Goal: Information Seeking & Learning: Learn about a topic

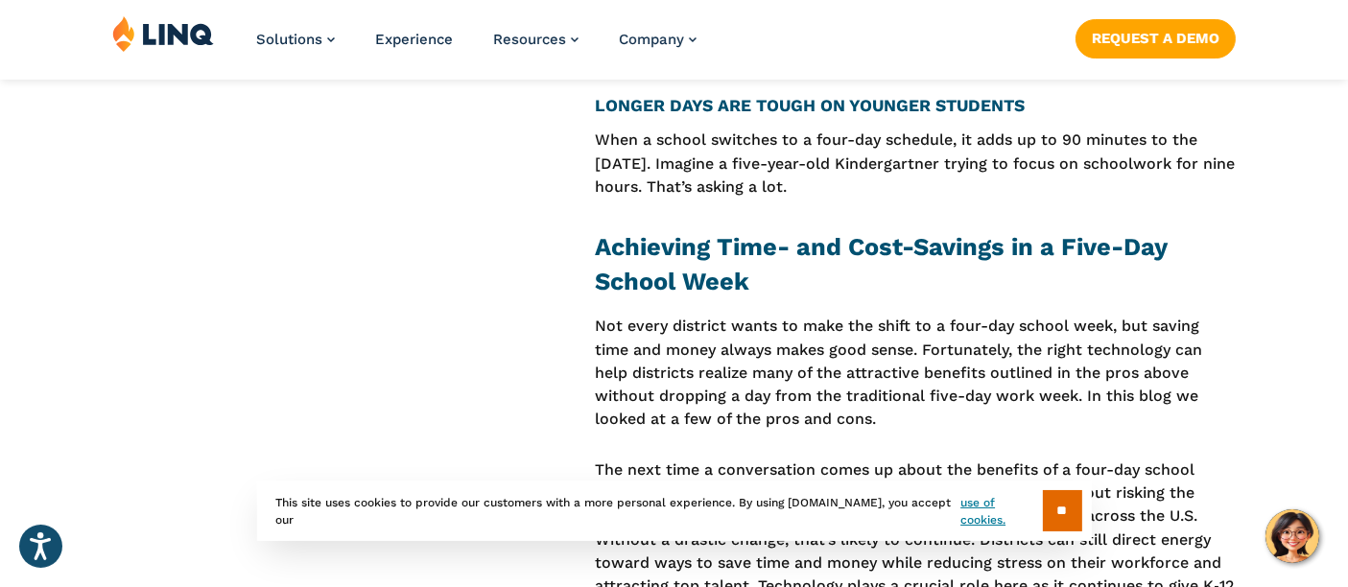
scroll to position [5223, 0]
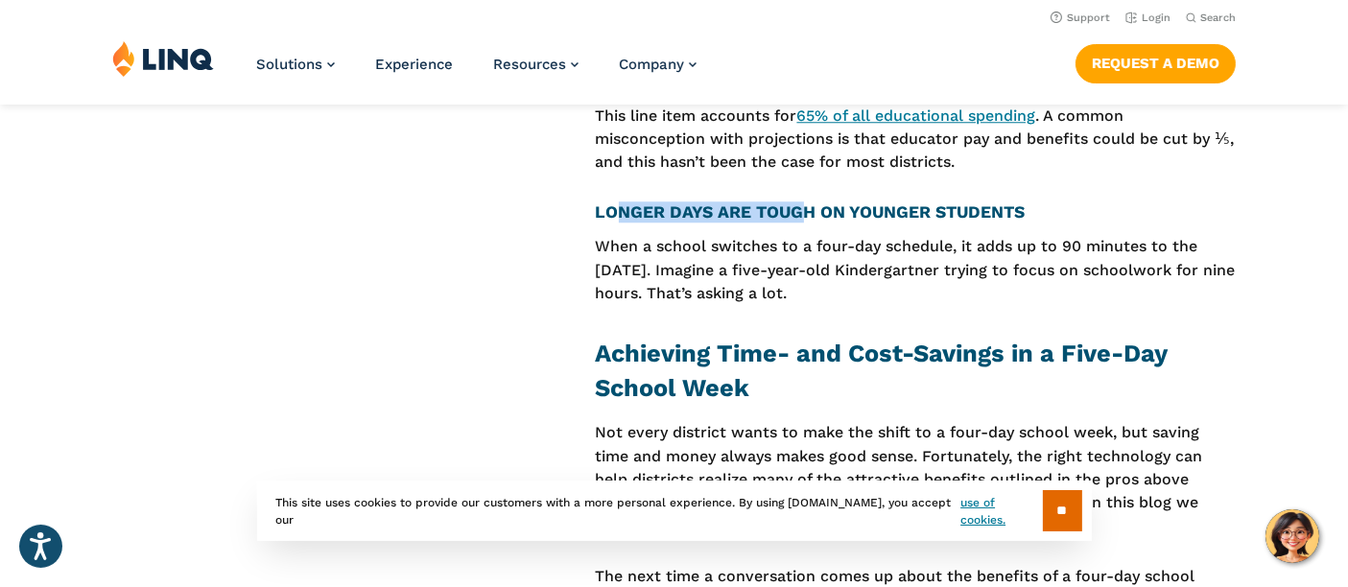
drag, startPoint x: 641, startPoint y: 196, endPoint x: 807, endPoint y: 183, distance: 166.5
click at [775, 201] on h4 "L ONGER DAYS ARE TOUGH ON YOUNGER STUDENTS" at bounding box center [916, 211] width 640 height 21
click at [673, 201] on h4 "L ONGER DAYS ARE TOUGH ON YOUNGER STUDENTS" at bounding box center [916, 211] width 640 height 21
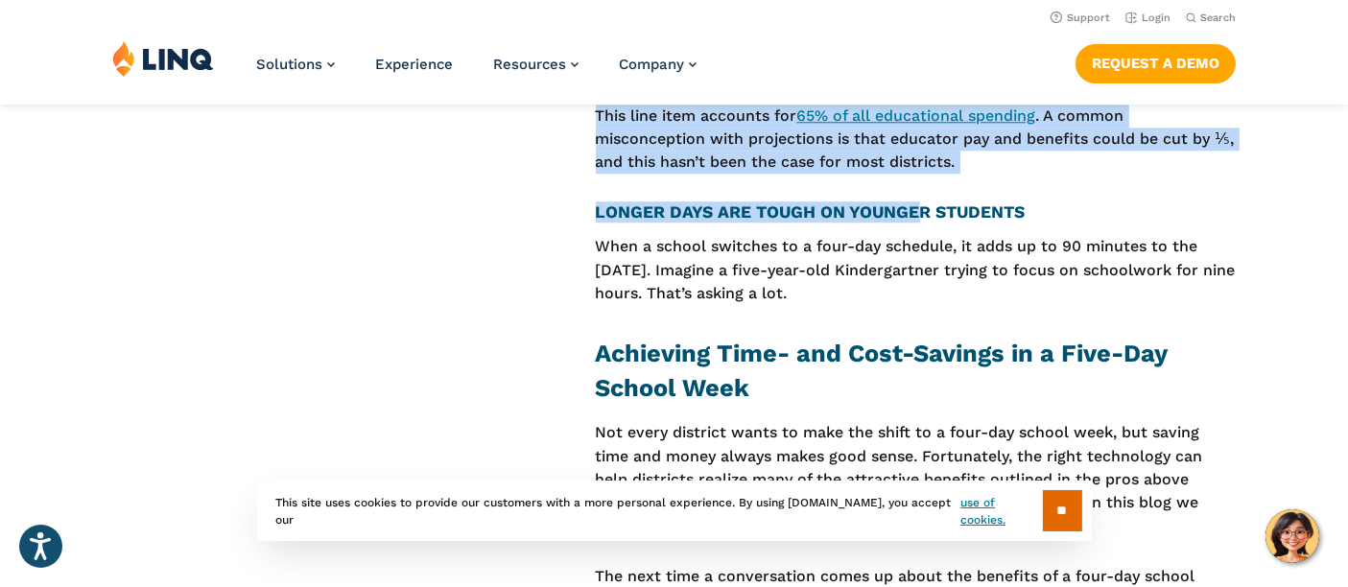
drag, startPoint x: 577, startPoint y: 190, endPoint x: 932, endPoint y: 187, distance: 355.0
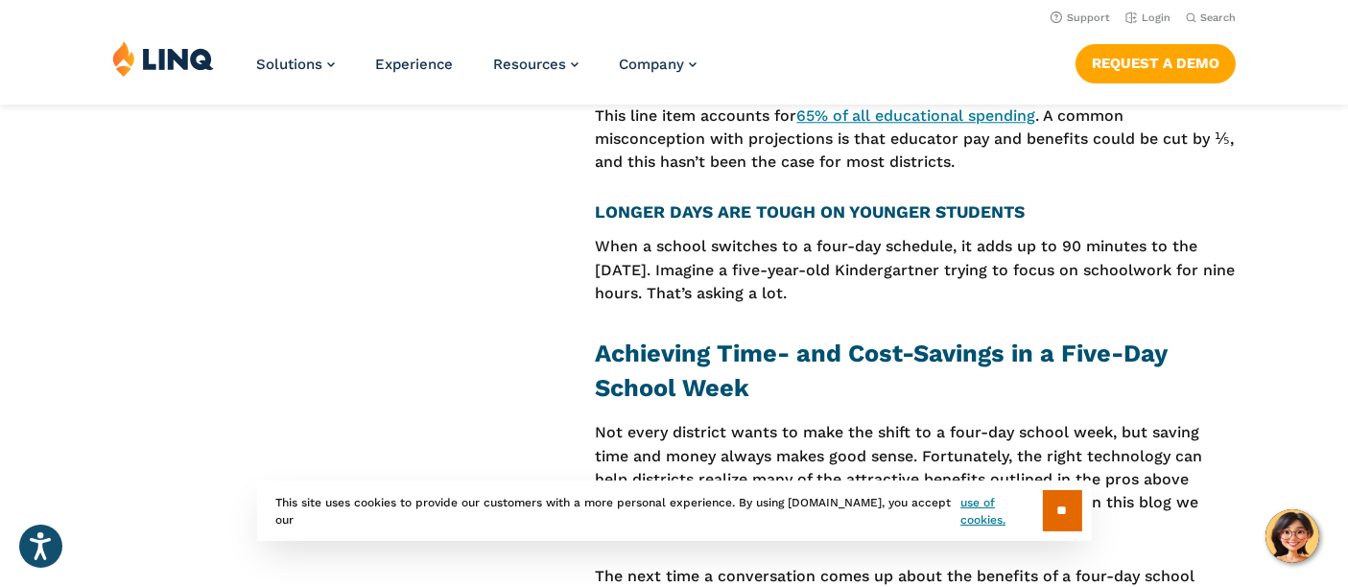
click at [942, 201] on h4 "L ONGER DAYS ARE TOUGH ON YOUNGER STUDENTS" at bounding box center [916, 211] width 640 height 21
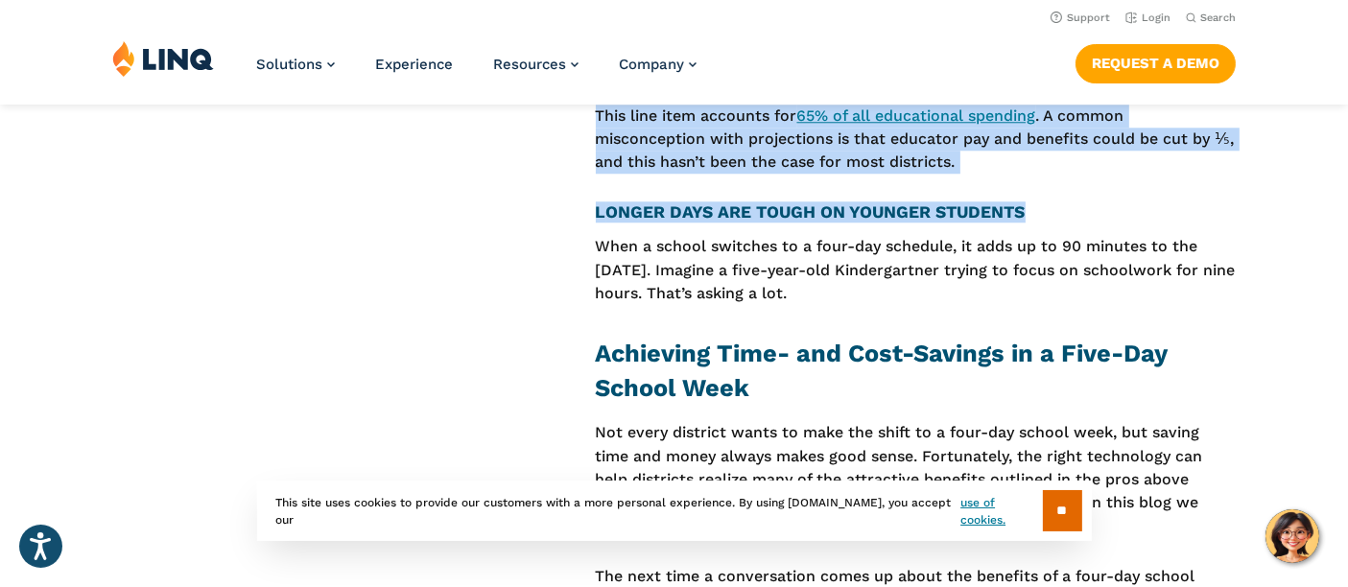
drag, startPoint x: 1046, startPoint y: 185, endPoint x: 572, endPoint y: 174, distance: 474.1
